Goal: Task Accomplishment & Management: Complete application form

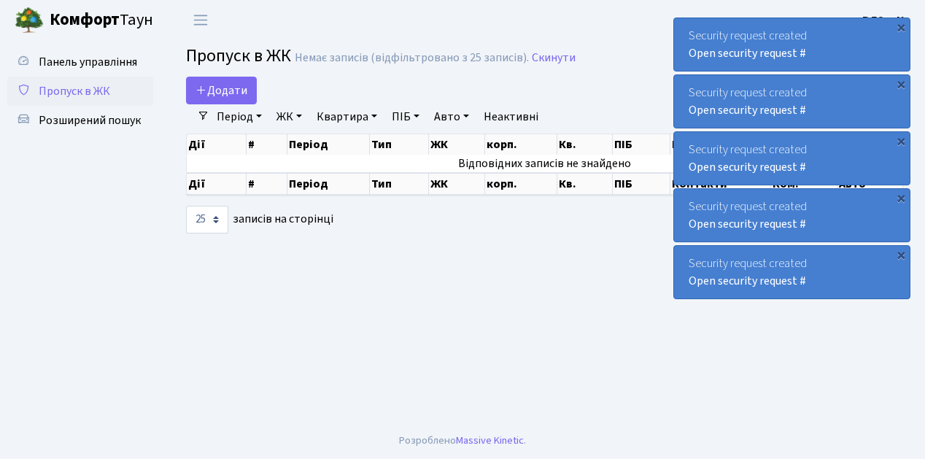
select select "25"
click at [250, 98] on link "Додати" at bounding box center [221, 91] width 71 height 28
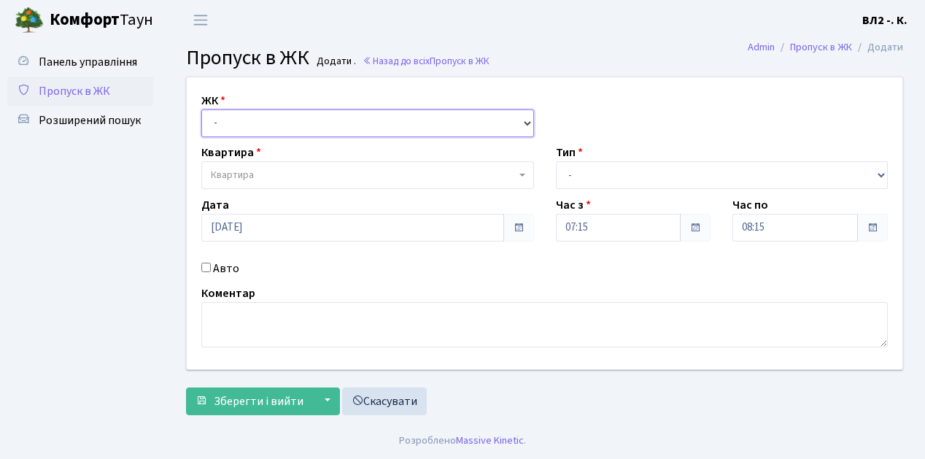
click at [524, 120] on select "- [STREET_ADDRESS][PERSON_NAME]" at bounding box center [367, 123] width 333 height 28
select select "317"
click at [201, 109] on select "- ВЛ1, Ужгородський пров., 4/1 ВЛ2, Голосіївський просп., 76 ВЛ3, пр.Голосіївсь…" at bounding box center [367, 123] width 333 height 28
select select
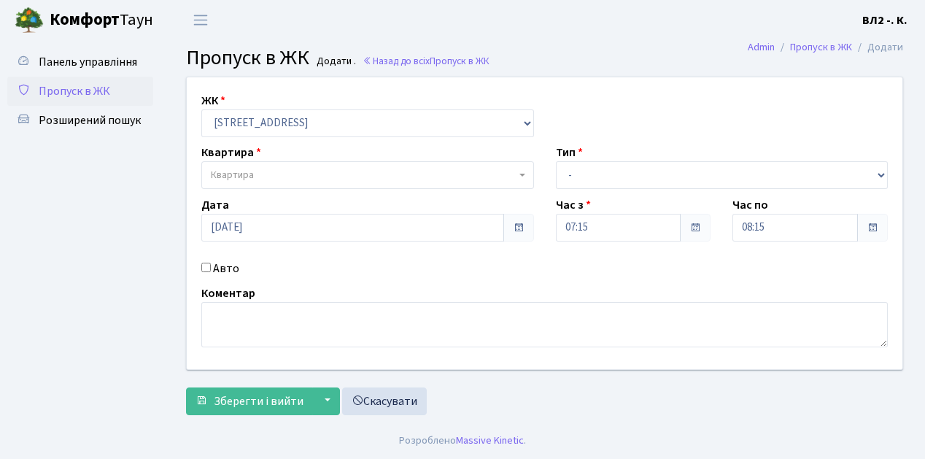
click at [521, 174] on b at bounding box center [523, 175] width 6 height 3
type input "124"
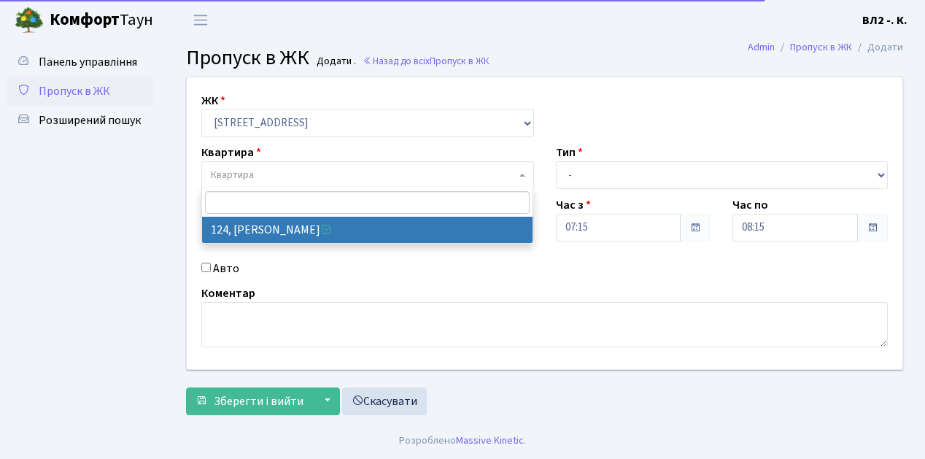
select select "38308"
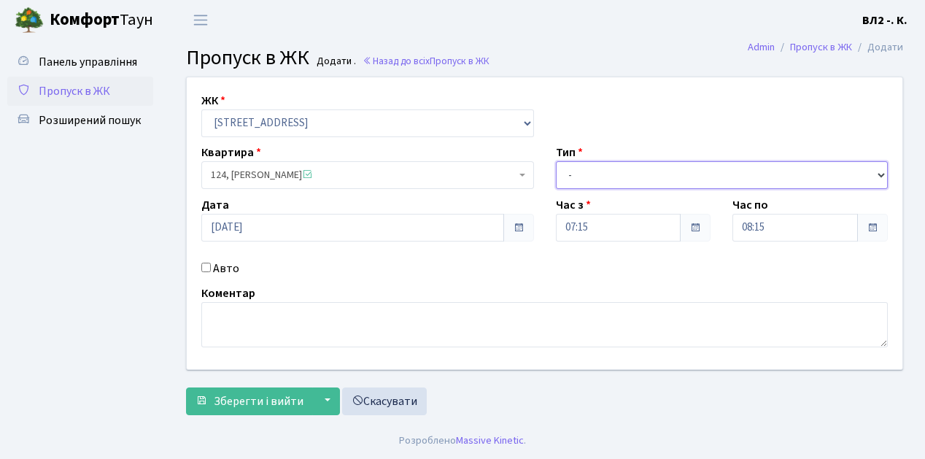
click at [879, 174] on select "- Доставка Таксі Гості Сервіс" at bounding box center [722, 175] width 333 height 28
select select "1"
click at [556, 161] on select "- Доставка Таксі Гості Сервіс" at bounding box center [722, 175] width 333 height 28
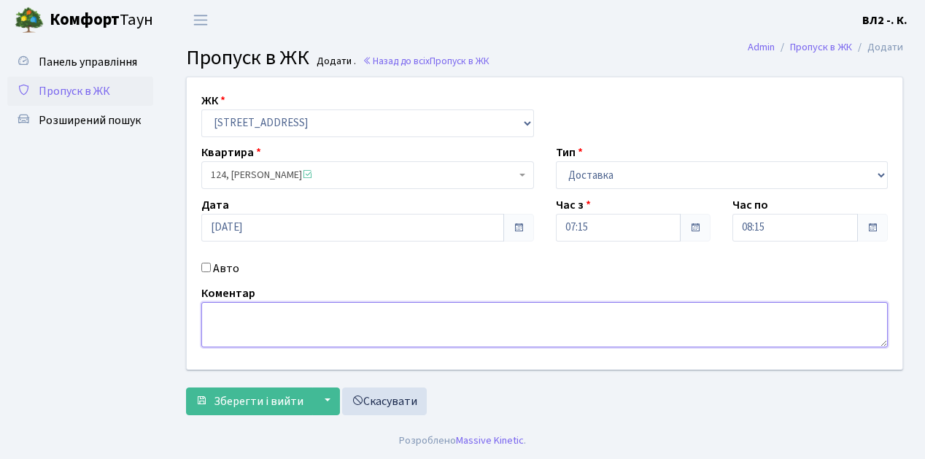
click at [217, 311] on textarea at bounding box center [544, 324] width 687 height 45
type textarea "07-15"
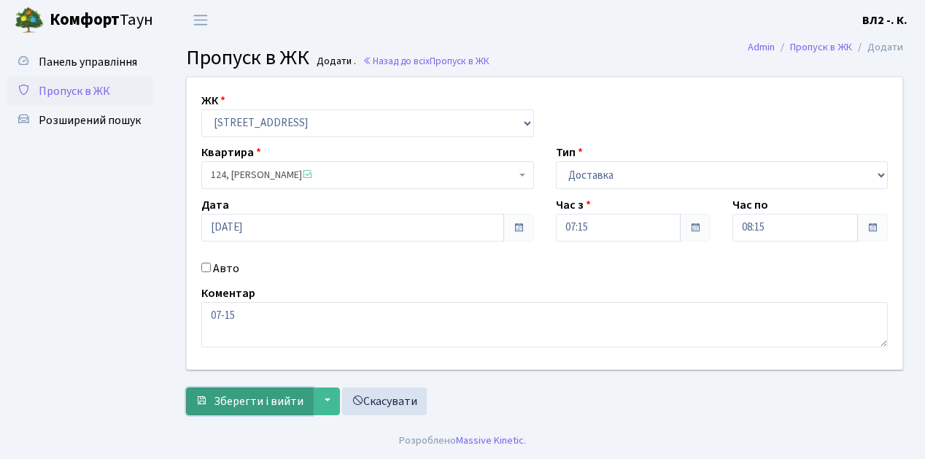
click at [217, 406] on span "Зберегти і вийти" at bounding box center [259, 401] width 90 height 16
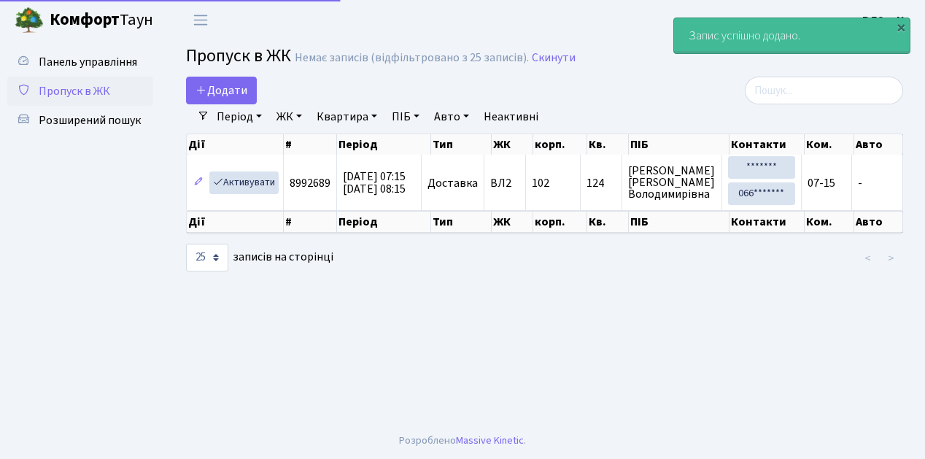
select select "25"
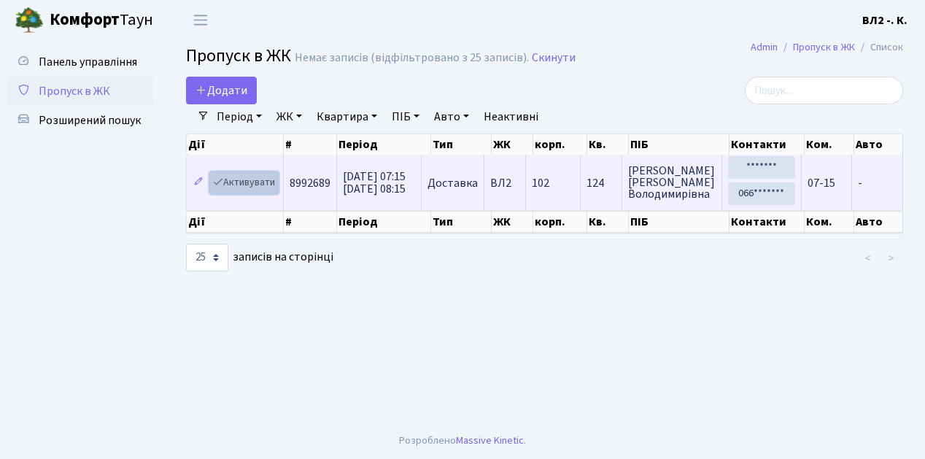
click at [272, 190] on link "Активувати" at bounding box center [243, 182] width 69 height 23
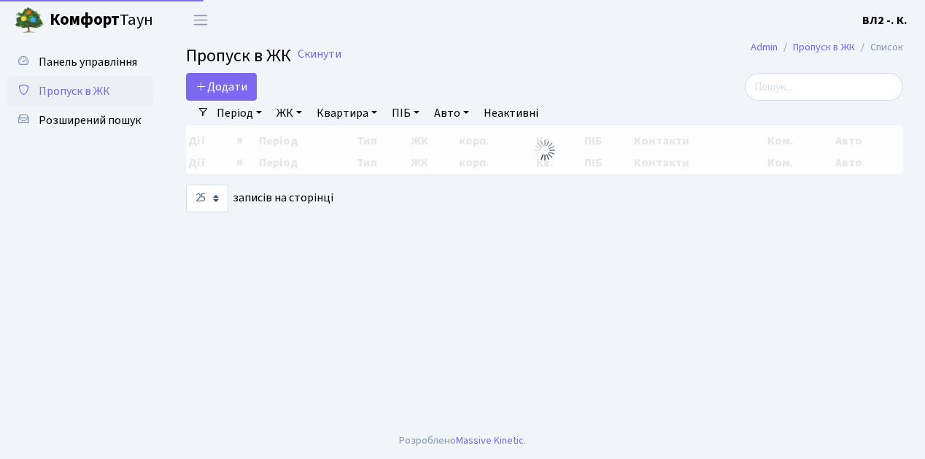
select select "25"
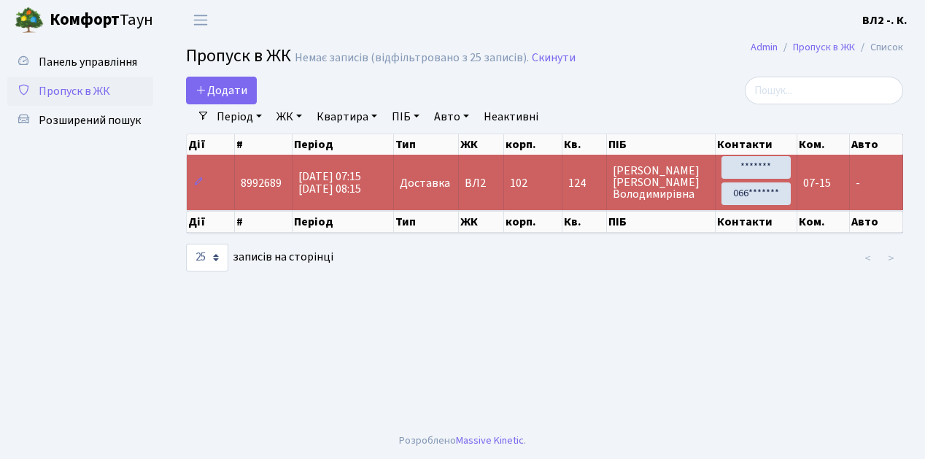
click at [112, 310] on ul "Панель управління Пропуск в ЖК Розширений пошук" at bounding box center [80, 231] width 146 height 368
